Goal: Task Accomplishment & Management: Use online tool/utility

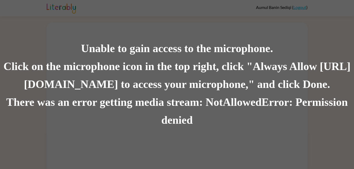
drag, startPoint x: 353, startPoint y: 0, endPoint x: 196, endPoint y: 63, distance: 169.6
click at [196, 63] on div "Click on the microphone icon in the top right, click "Always Allow [URL][DOMAIN…" at bounding box center [177, 76] width 354 height 36
